Goal: Book appointment/travel/reservation

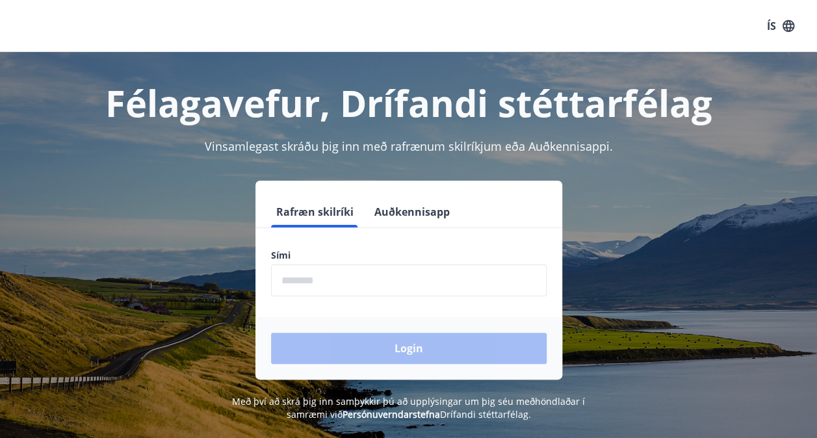
click at [341, 281] on input "phone" at bounding box center [409, 281] width 276 height 32
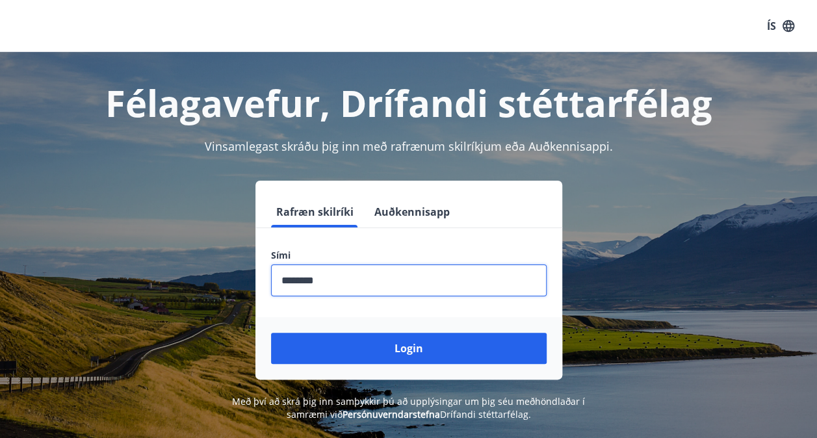
type input "********"
click at [271, 333] on button "Login" at bounding box center [409, 348] width 276 height 31
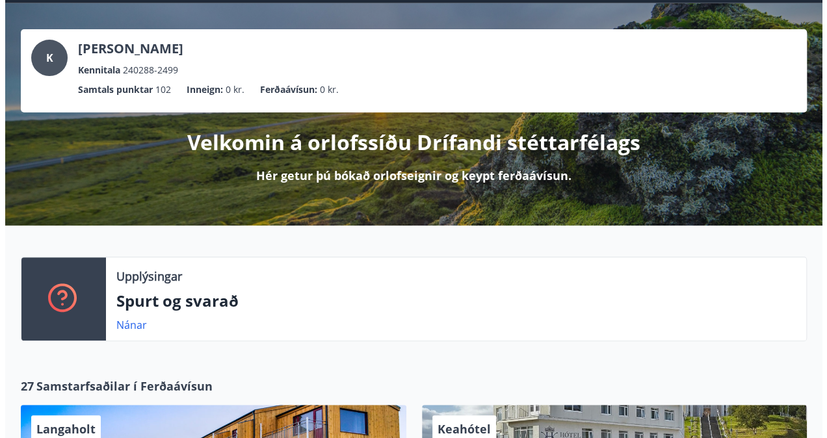
scroll to position [325, 0]
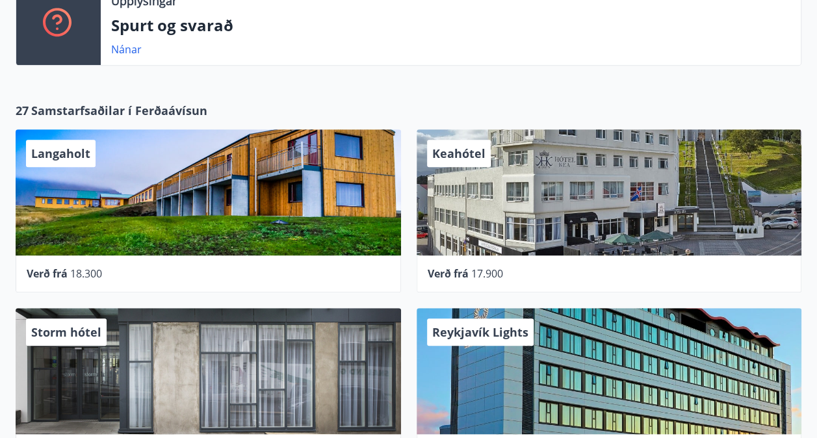
drag, startPoint x: 592, startPoint y: 170, endPoint x: 473, endPoint y: 242, distance: 138.3
click at [473, 242] on div "Keahótel" at bounding box center [610, 192] width 386 height 126
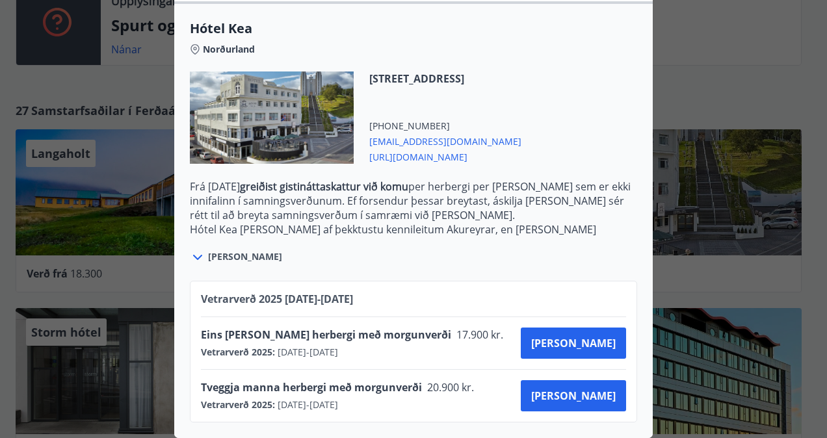
scroll to position [333, 0]
drag, startPoint x: 381, startPoint y: 399, endPoint x: 193, endPoint y: 380, distance: 188.8
click at [193, 380] on div "Vetrarverð 2025 01.10.25 - 21.12.25 Eins manns herbergi með morgunverði 17.900 …" at bounding box center [413, 352] width 447 height 142
click at [521, 208] on p "Frá 1. janúar 2025 greiðist gistináttaskattur við komu per herbergi per nótt se…" at bounding box center [413, 200] width 447 height 43
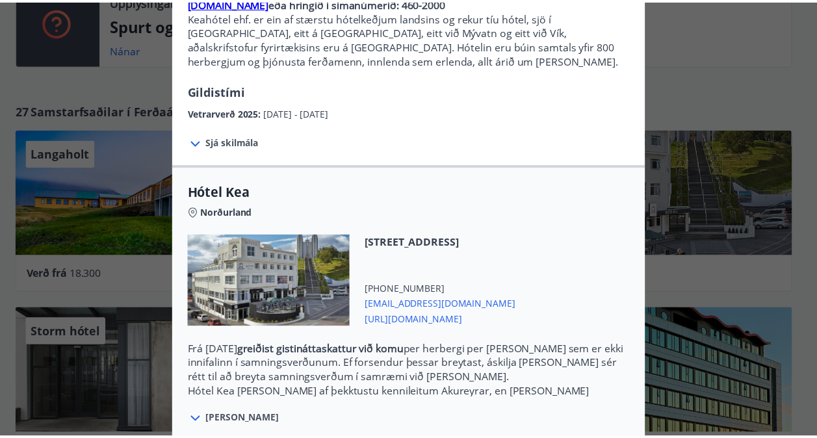
scroll to position [0, 0]
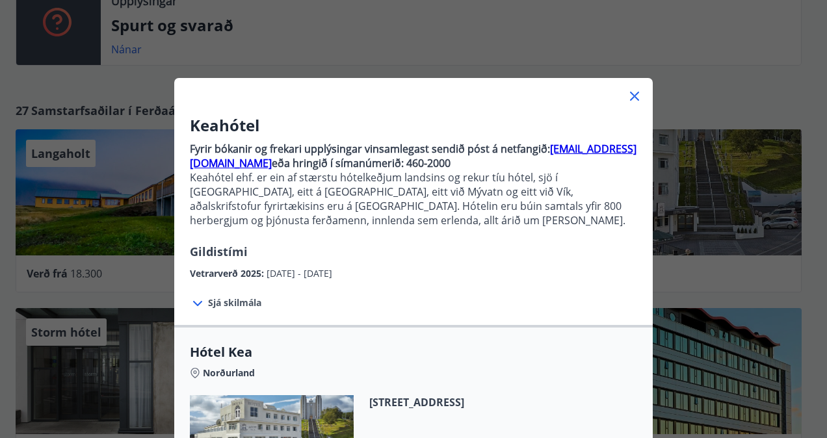
click at [641, 95] on div at bounding box center [413, 91] width 478 height 26
click at [628, 100] on icon at bounding box center [635, 96] width 16 height 16
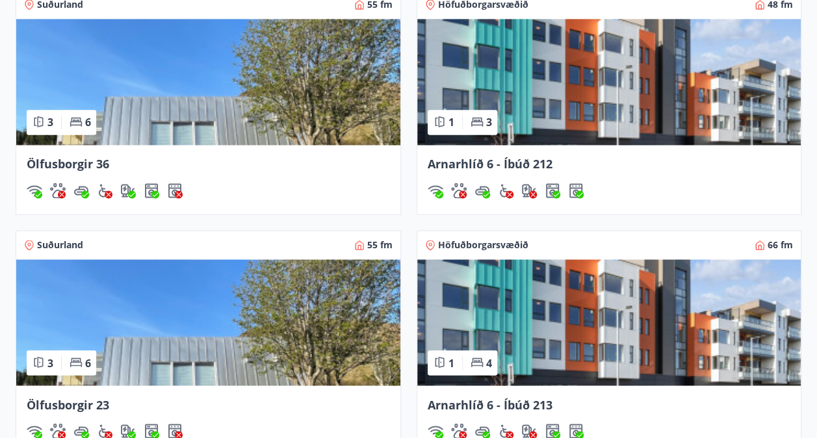
scroll to position [1122, 0]
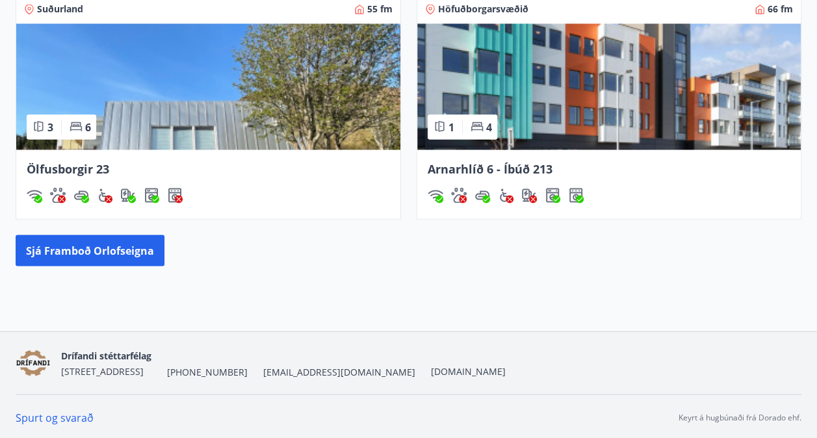
click at [72, 247] on button "Sjá framboð orlofseigna" at bounding box center [90, 250] width 149 height 31
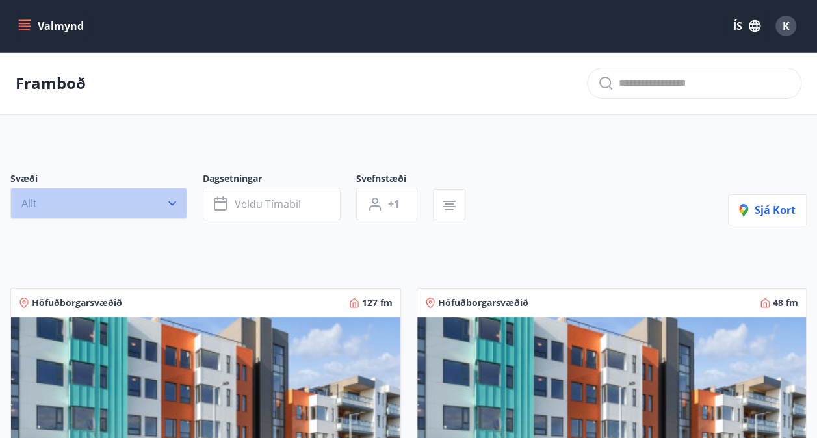
click at [147, 209] on button "Allt" at bounding box center [98, 203] width 177 height 31
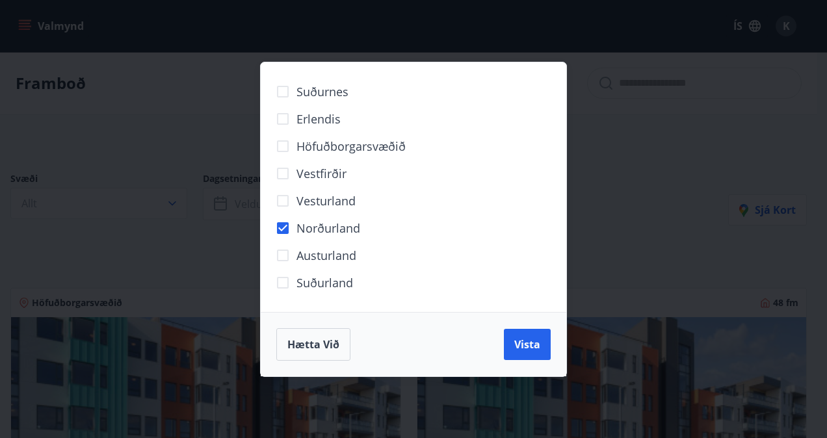
click at [534, 339] on span "Vista" at bounding box center [527, 344] width 26 height 14
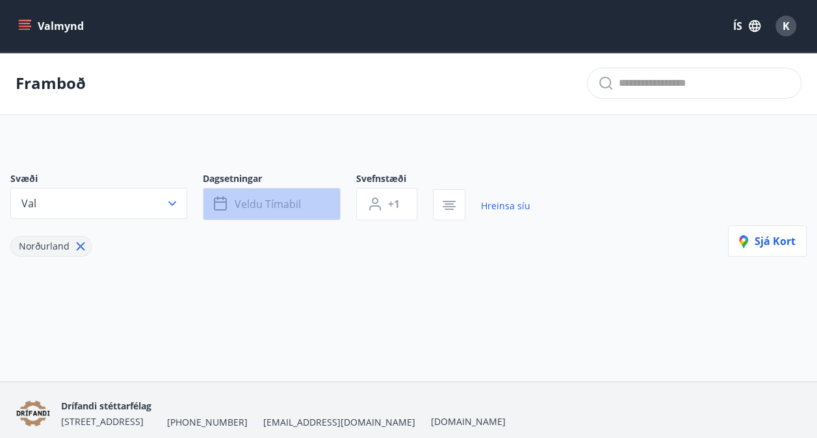
click at [277, 202] on span "Veldu tímabil" at bounding box center [268, 204] width 66 height 14
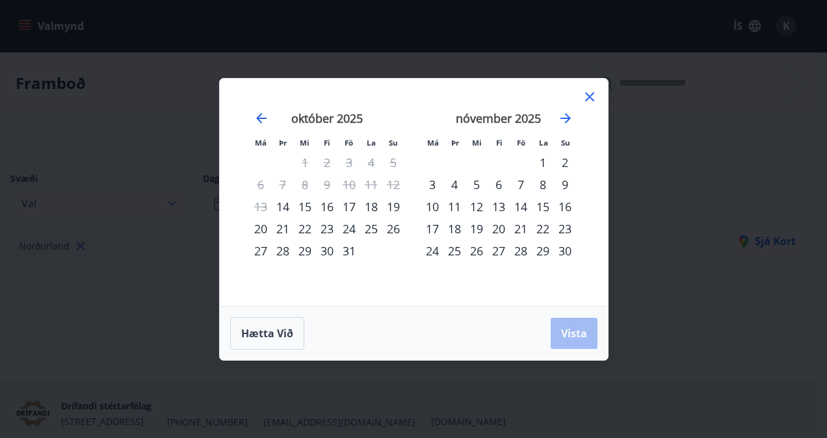
click at [348, 247] on div "31" at bounding box center [349, 251] width 22 height 22
click at [561, 159] on div "2" at bounding box center [565, 162] width 22 height 22
click at [566, 338] on span "Vista" at bounding box center [574, 333] width 26 height 14
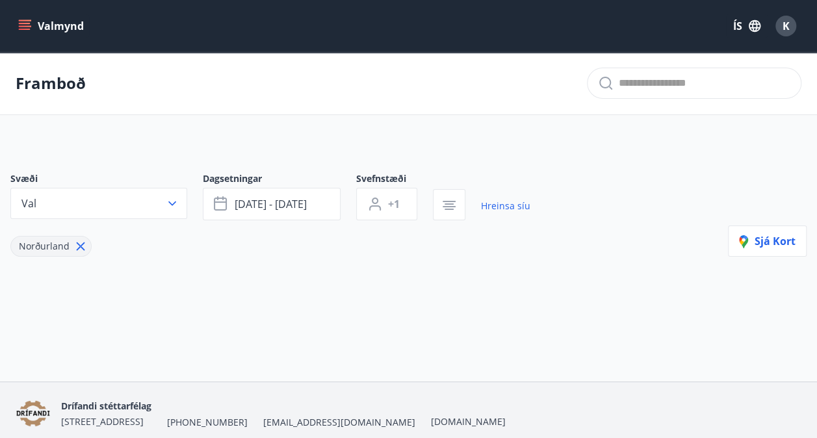
scroll to position [51, 0]
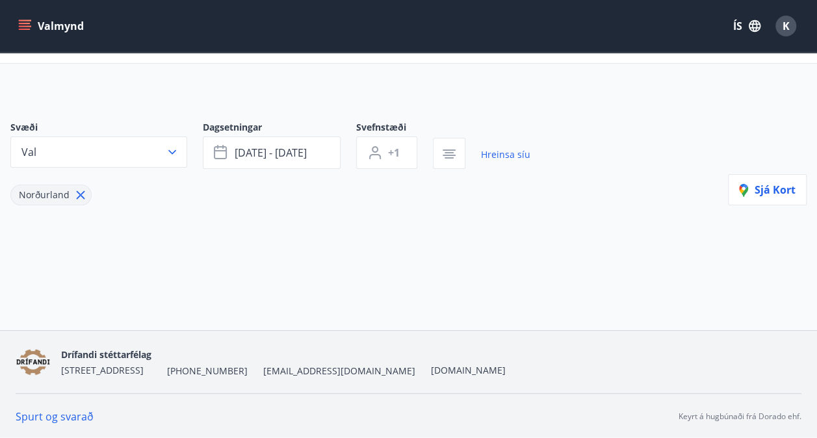
click at [329, 151] on button "okt 31 - nóv 02" at bounding box center [272, 153] width 138 height 33
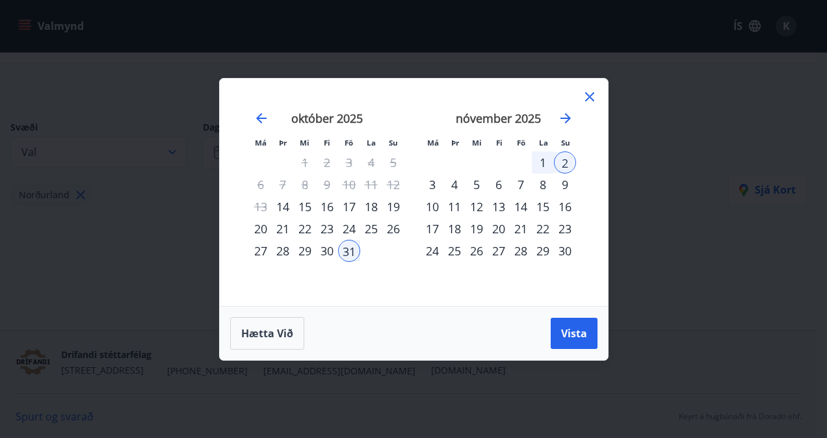
drag, startPoint x: 348, startPoint y: 248, endPoint x: 555, endPoint y: 177, distance: 218.1
click at [356, 243] on div "31" at bounding box center [349, 251] width 22 height 22
click at [564, 164] on div "2" at bounding box center [565, 162] width 22 height 22
click at [573, 159] on div "2" at bounding box center [565, 162] width 22 height 22
click at [568, 336] on span "Vista" at bounding box center [574, 333] width 26 height 14
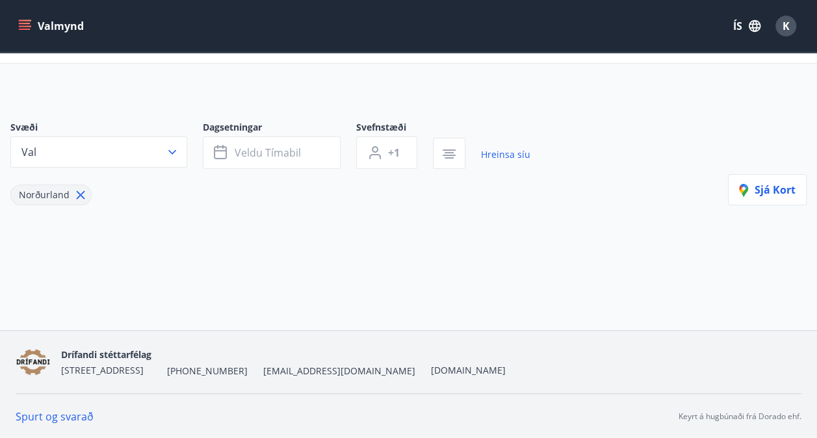
click at [429, 303] on div "Framboð Svæði Val Dagsetningar Veldu tímabil Svefnstæði +1 Hreinsa síu Norðurla…" at bounding box center [408, 166] width 817 height 330
drag, startPoint x: 259, startPoint y: 213, endPoint x: 273, endPoint y: 213, distance: 14.3
click at [261, 213] on div "Svæði Val Dagsetningar Veldu tímabil Svefnstæði +1 Hreinsa síu Norðurland Sjá k…" at bounding box center [408, 184] width 817 height 189
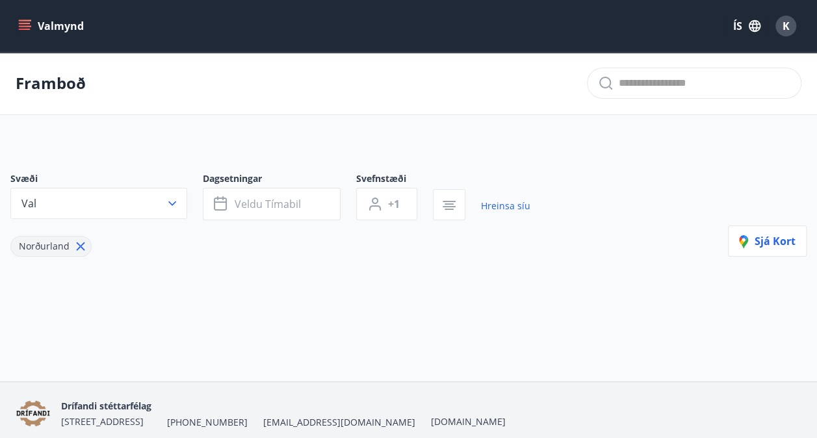
click at [80, 242] on icon at bounding box center [80, 246] width 14 height 14
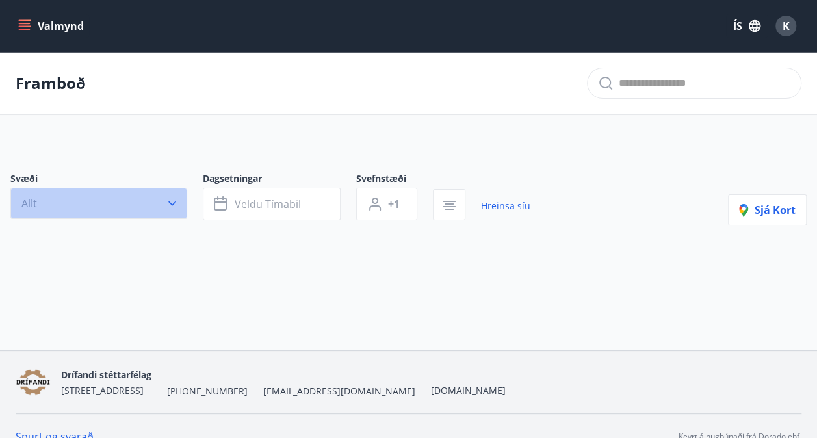
click at [183, 202] on button "Allt" at bounding box center [98, 203] width 177 height 31
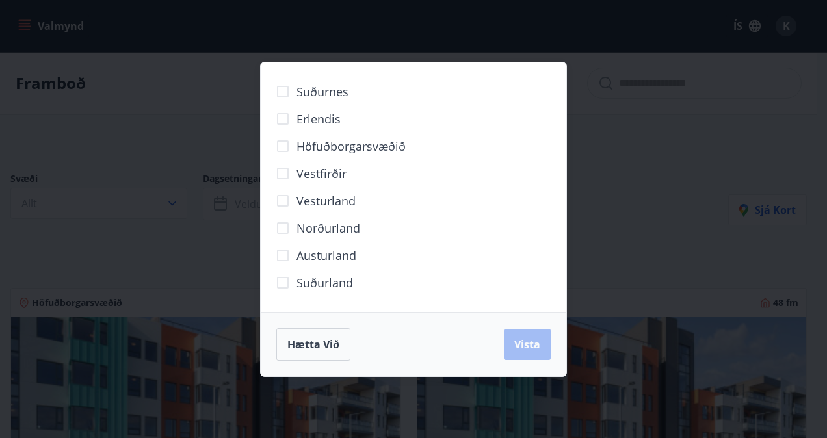
drag, startPoint x: 566, startPoint y: 321, endPoint x: 576, endPoint y: 315, distance: 12.3
click at [569, 319] on div "Suðurnes Erlendis Höfuðborgarsvæðið Vestfirðir Vesturland Norðurland Austurland…" at bounding box center [413, 219] width 827 height 438
click at [504, 346] on div "Hætta við Vista" at bounding box center [413, 344] width 274 height 33
click at [683, 264] on div "Suðurnes Erlendis Höfuðborgarsvæðið Vestfirðir Vesturland Norðurland Austurland…" at bounding box center [413, 219] width 827 height 438
